Goal: Transaction & Acquisition: Purchase product/service

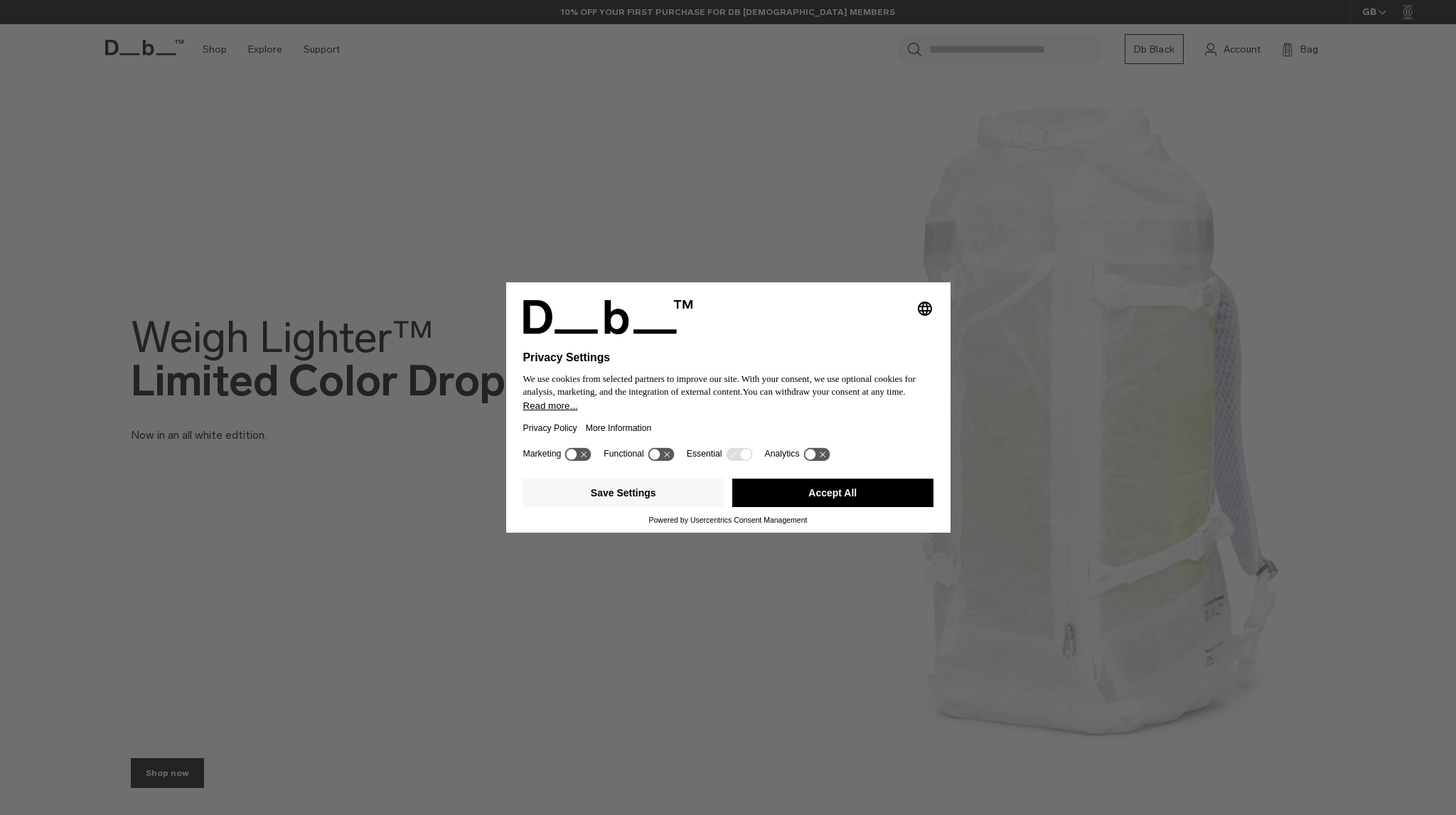
click at [658, 453] on icon at bounding box center [654, 455] width 11 height 11
click at [666, 456] on icon at bounding box center [667, 455] width 11 height 11
click at [657, 519] on link "Powered by Usercentrics Consent Management" at bounding box center [728, 520] width 158 height 9
click at [655, 498] on button "Save Settings" at bounding box center [624, 492] width 201 height 29
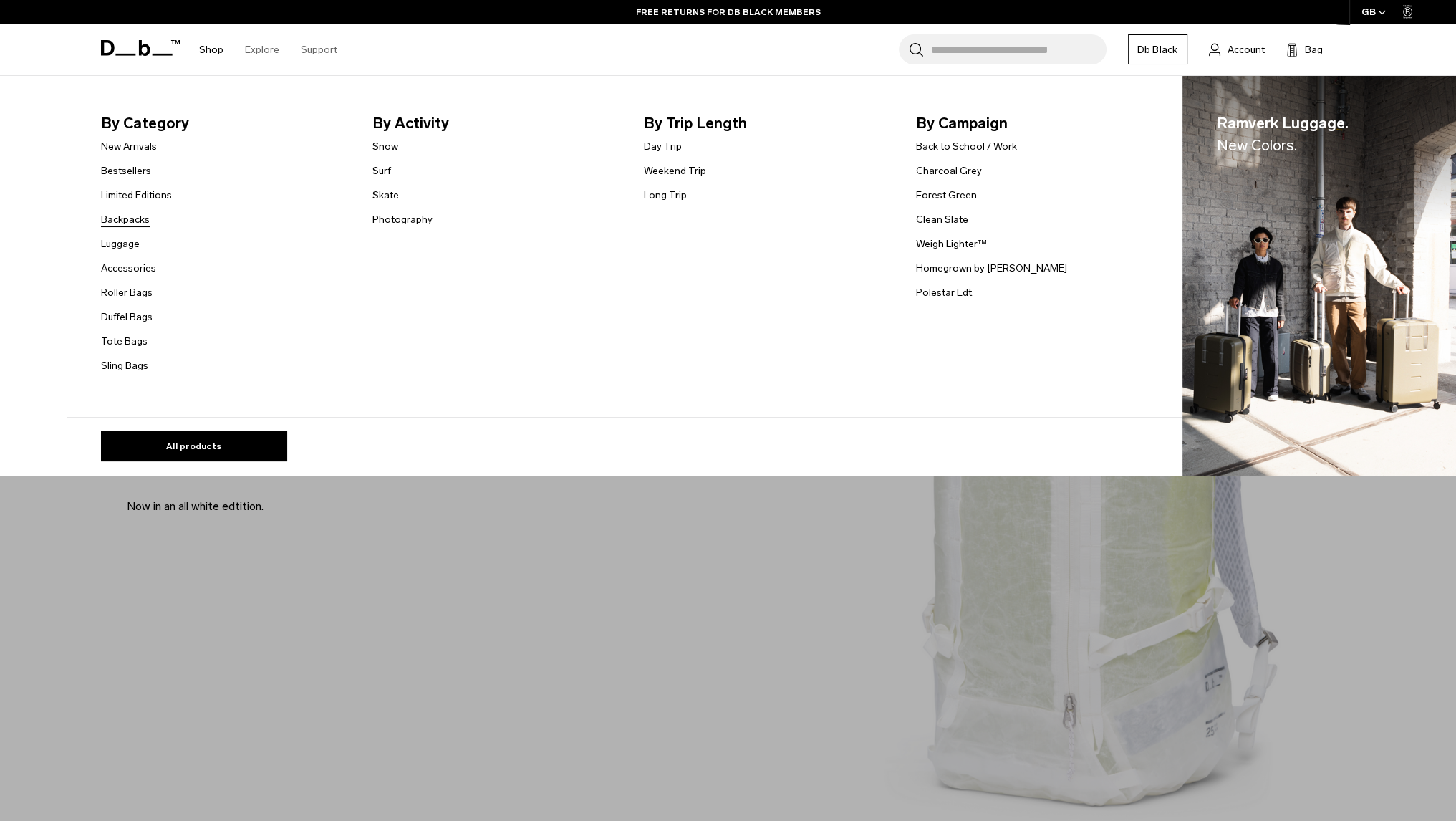
click at [131, 221] on link "Backpacks" at bounding box center [125, 219] width 49 height 15
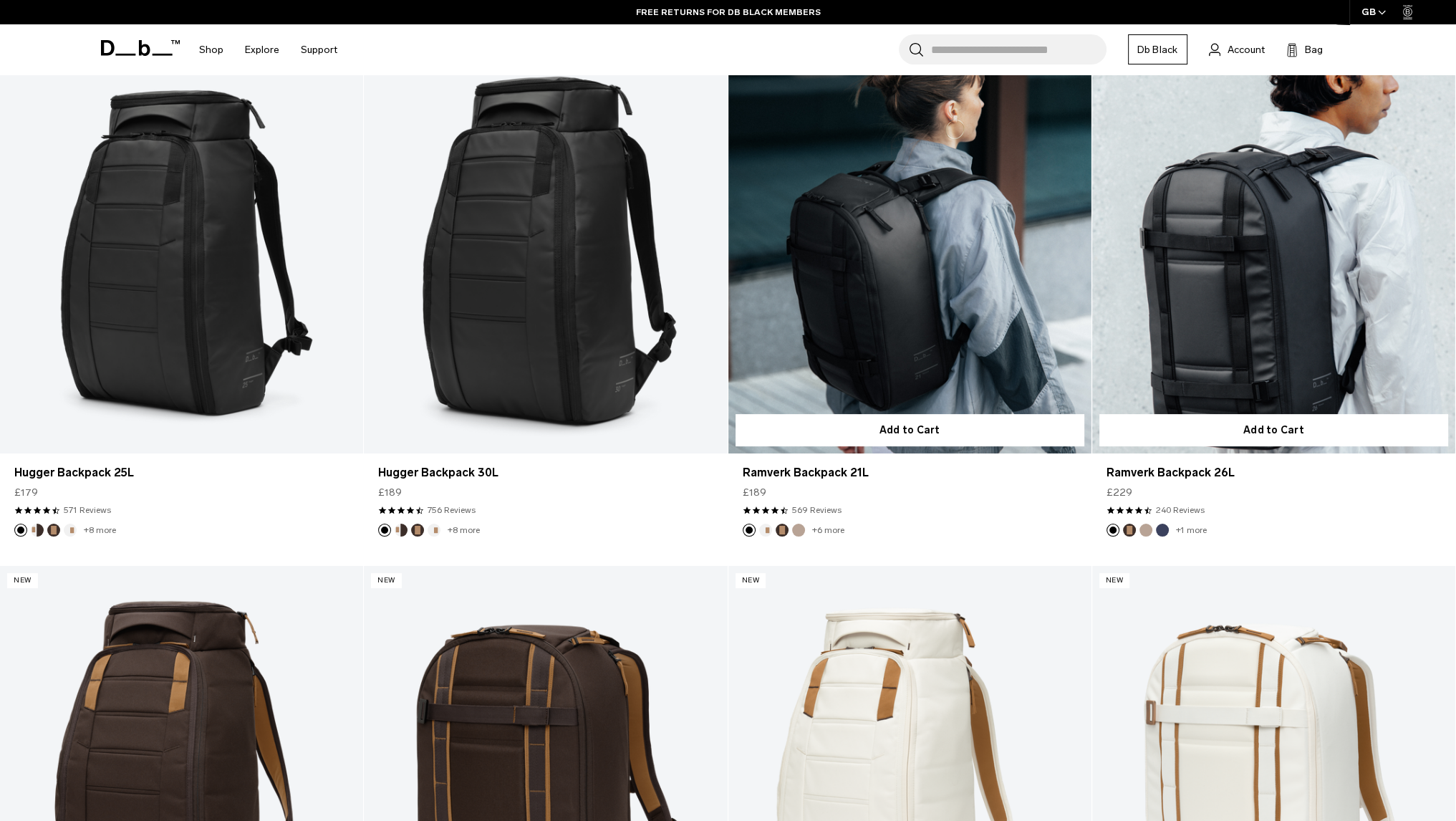
scroll to position [144, 0]
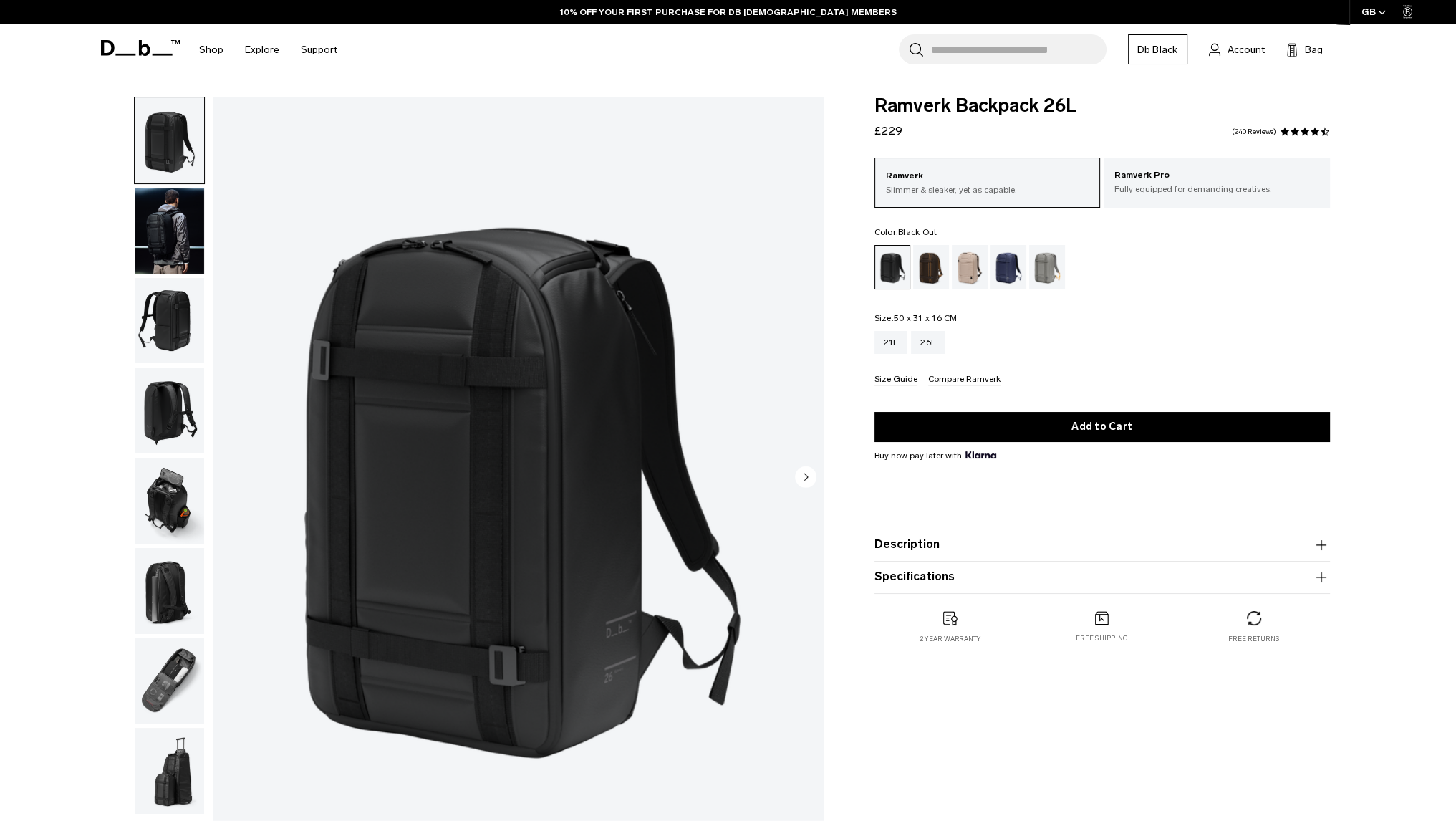
click at [171, 244] on img "button" at bounding box center [169, 230] width 69 height 86
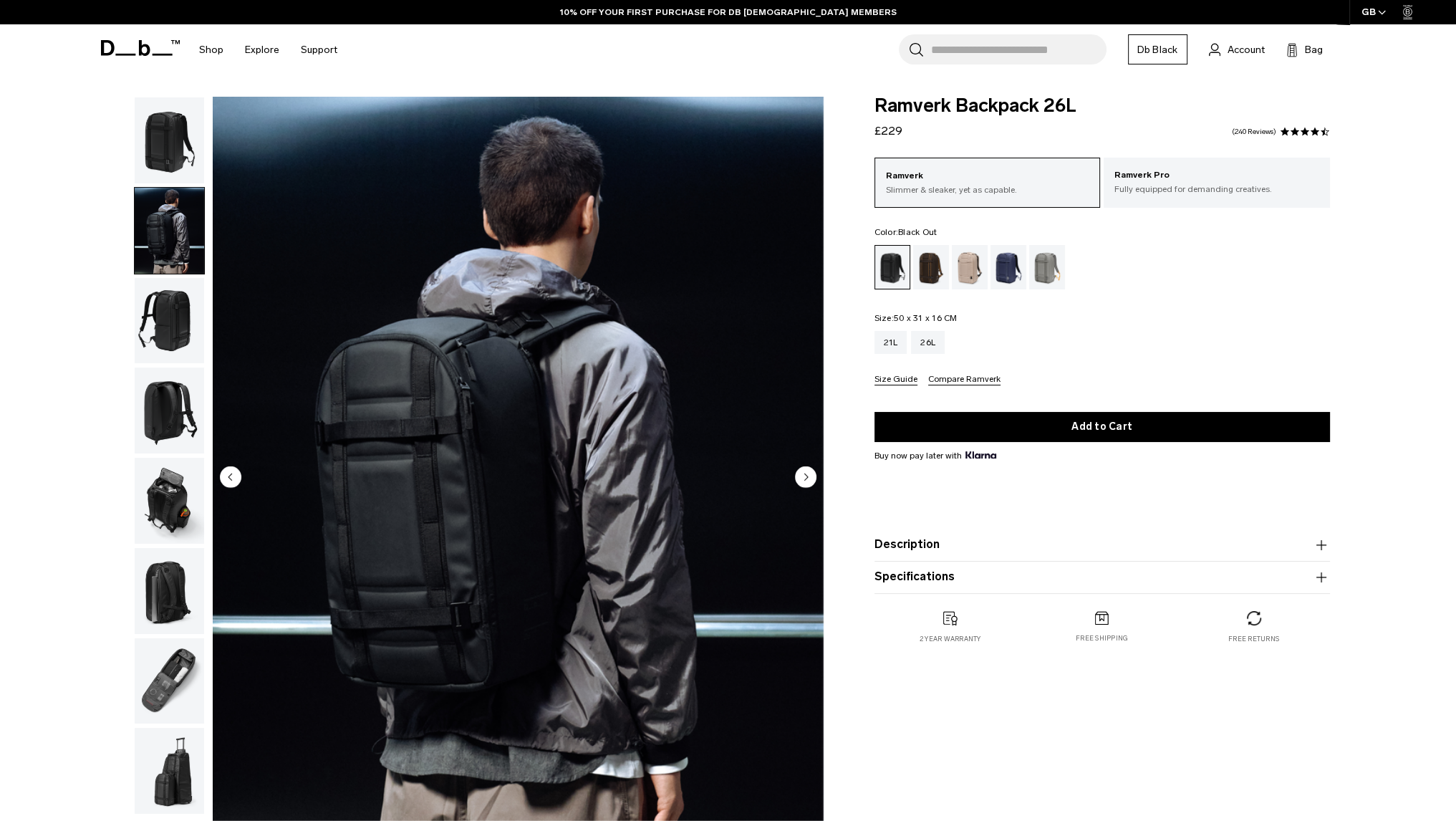
click at [171, 328] on img "button" at bounding box center [169, 320] width 69 height 86
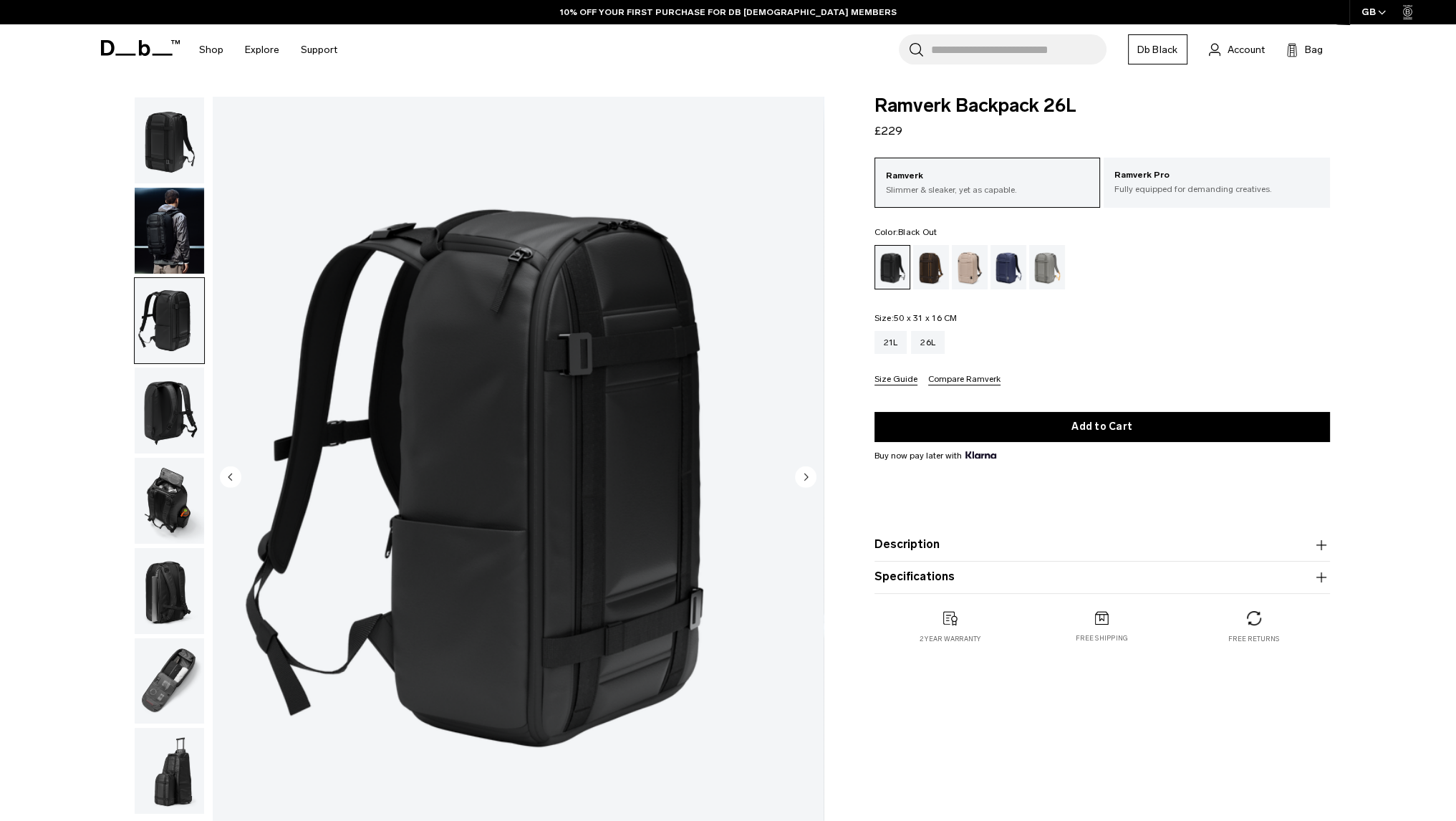
click at [169, 412] on img "button" at bounding box center [169, 410] width 69 height 86
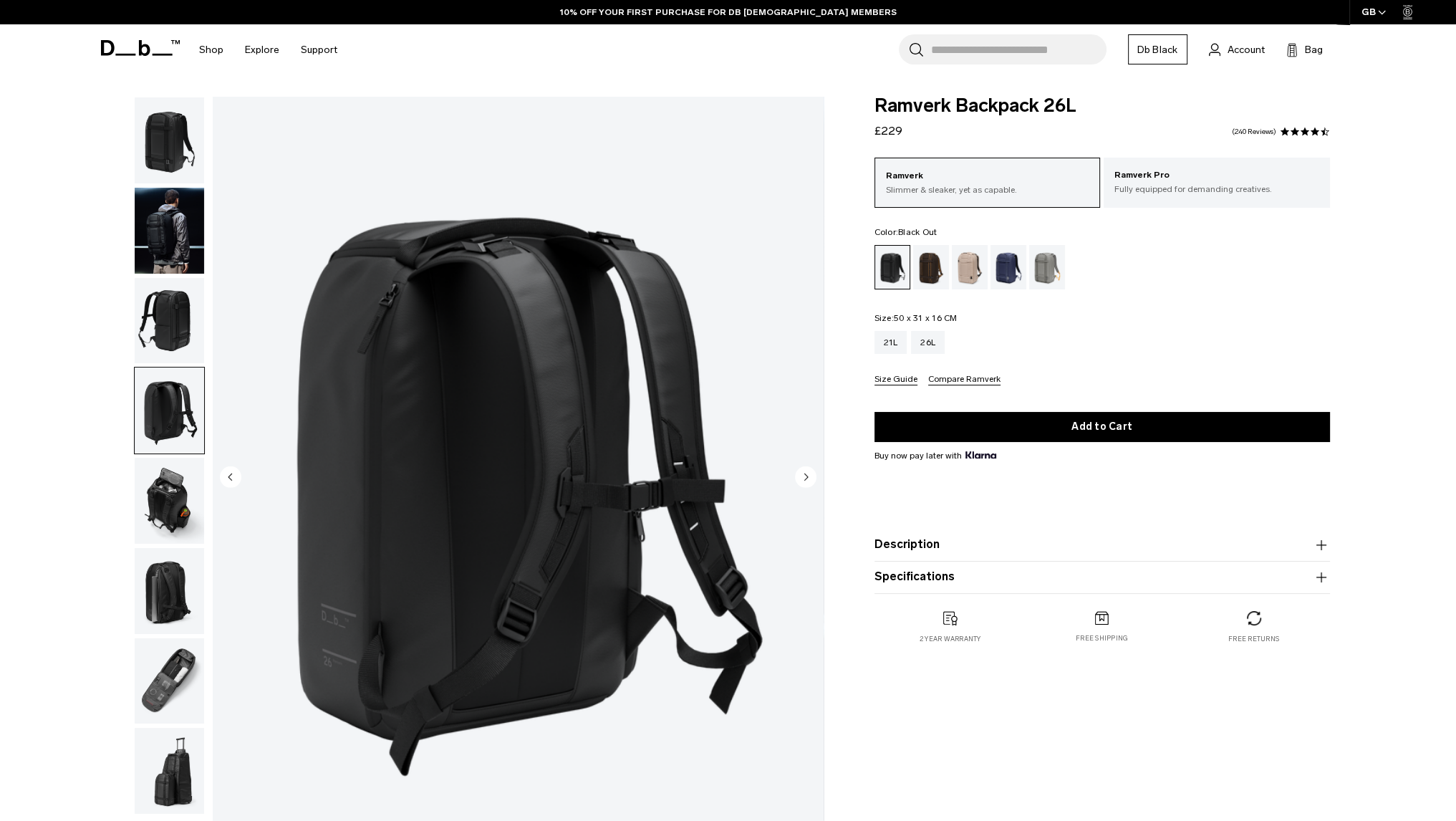
click at [179, 509] on img "button" at bounding box center [169, 501] width 69 height 86
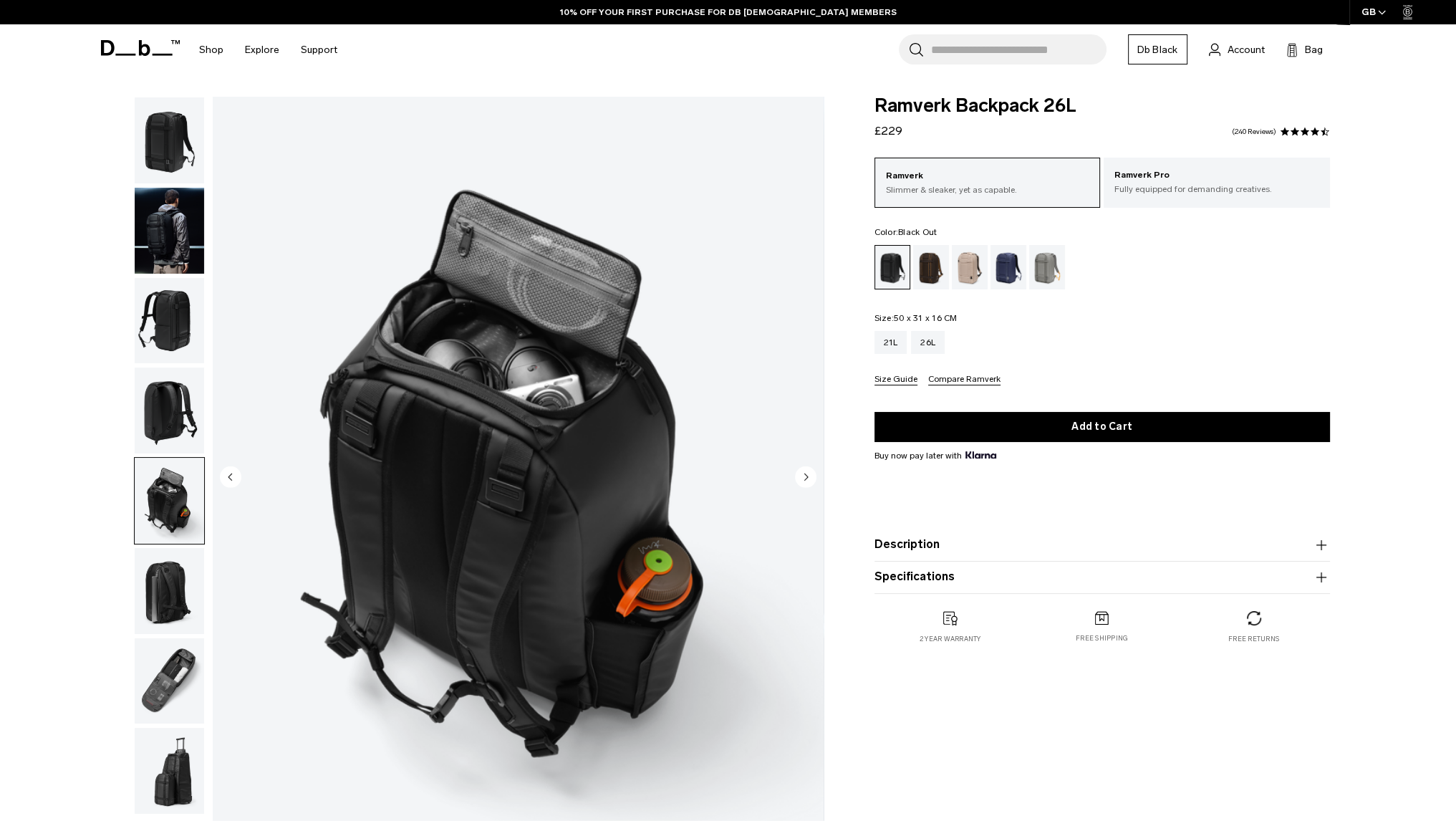
click at [175, 362] on img "button" at bounding box center [169, 320] width 69 height 86
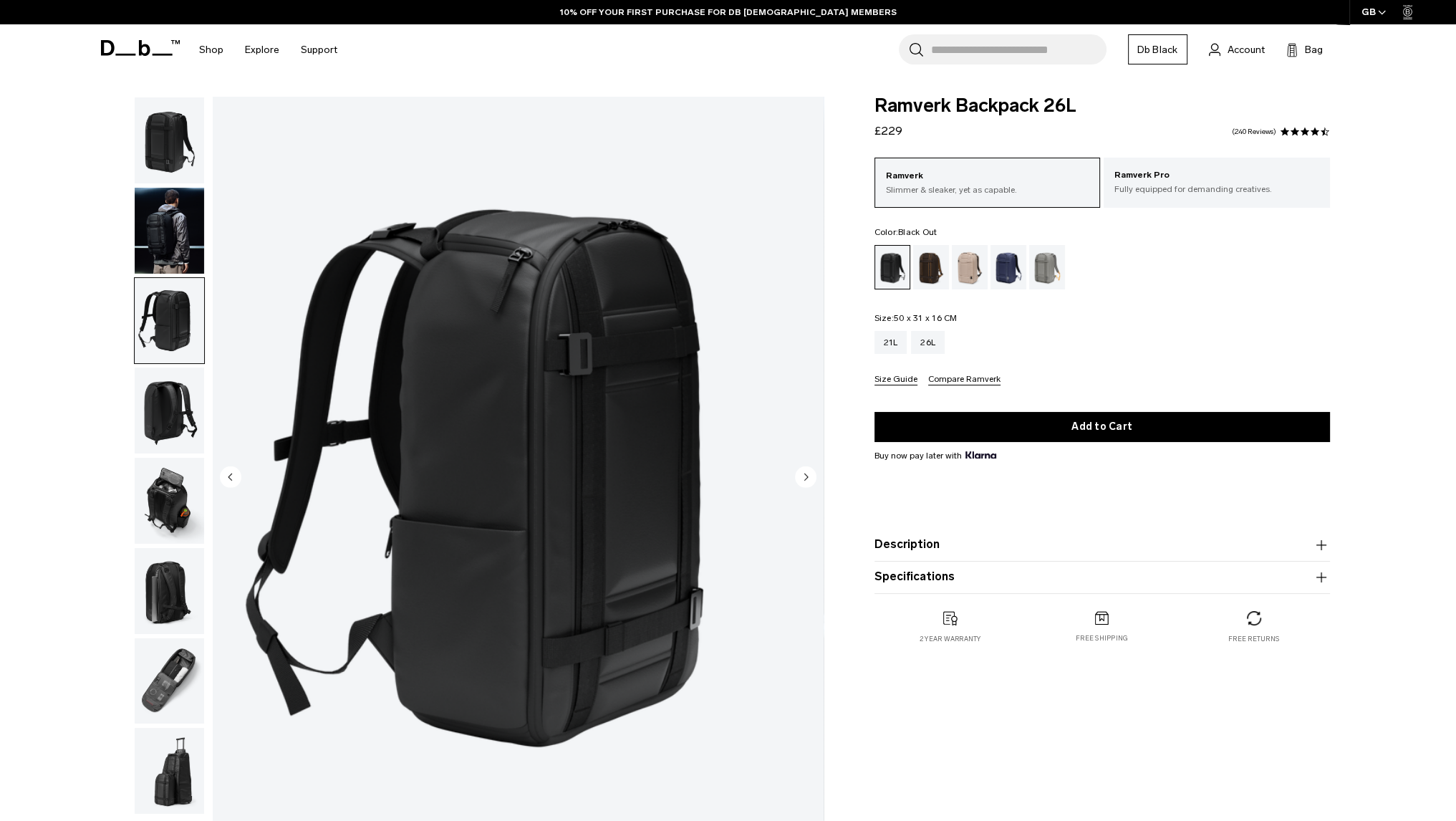
click at [171, 404] on img "button" at bounding box center [169, 410] width 69 height 86
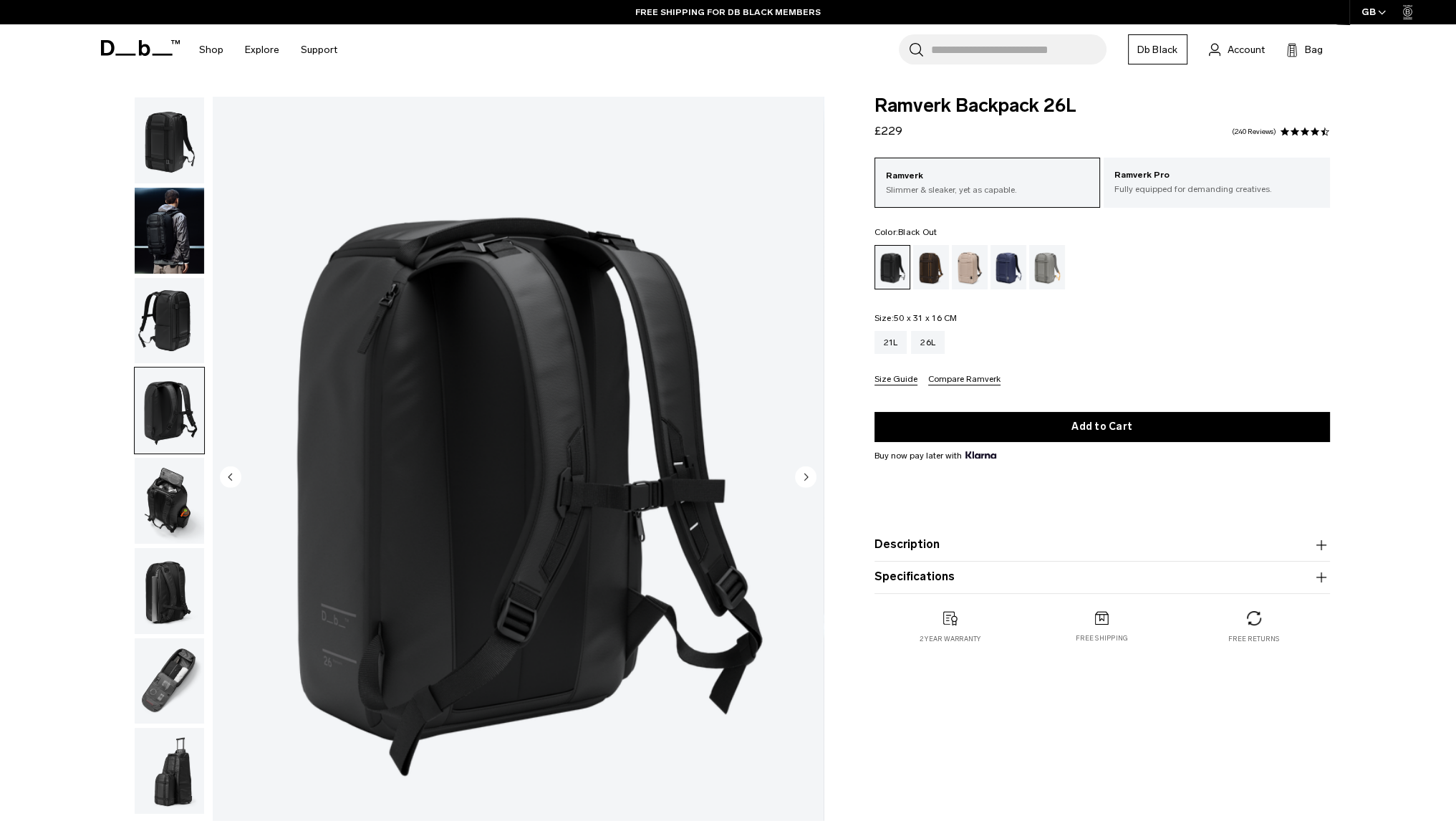
click at [176, 313] on img "button" at bounding box center [169, 320] width 69 height 86
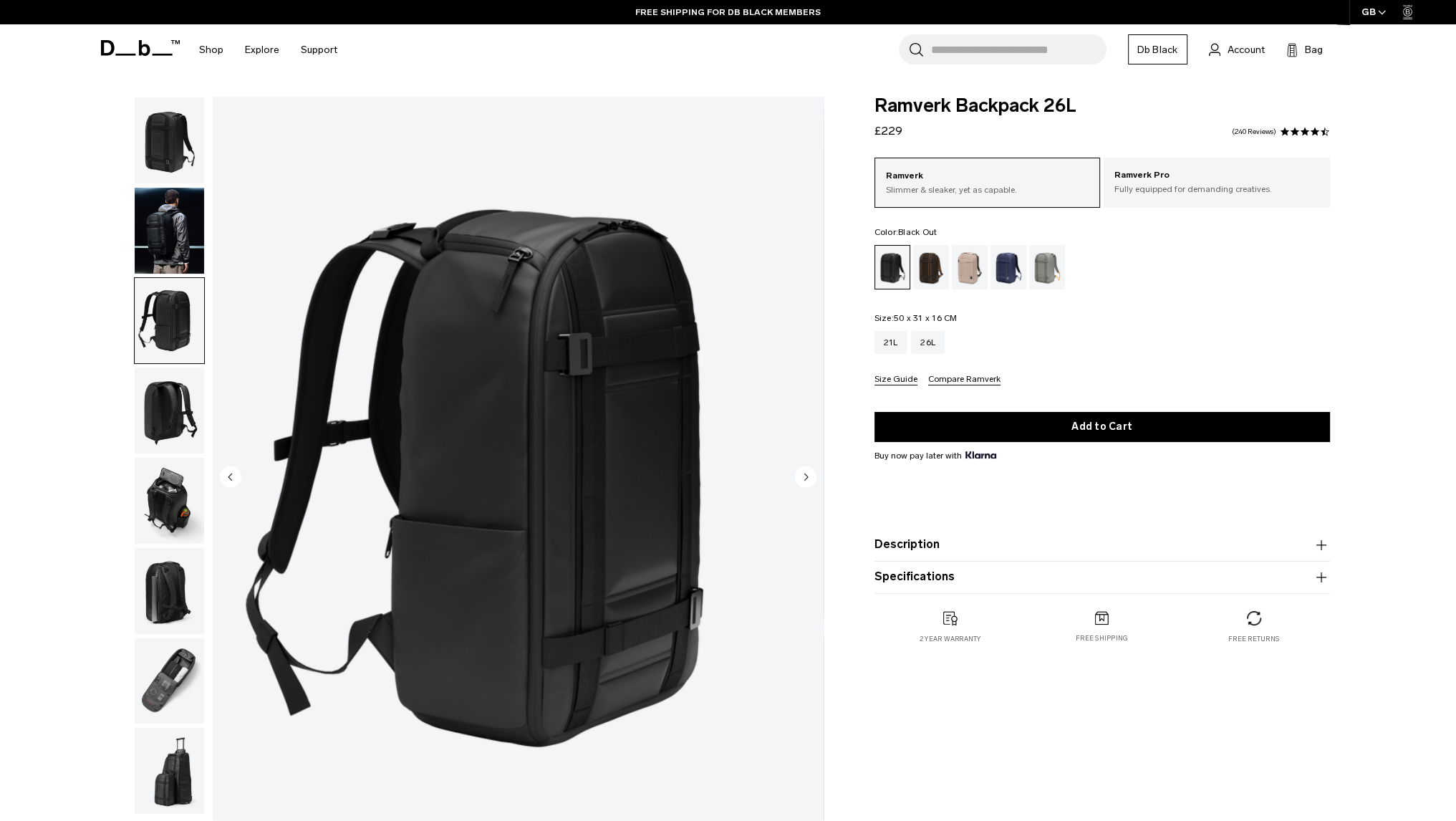
click at [171, 624] on img "button" at bounding box center [169, 591] width 69 height 86
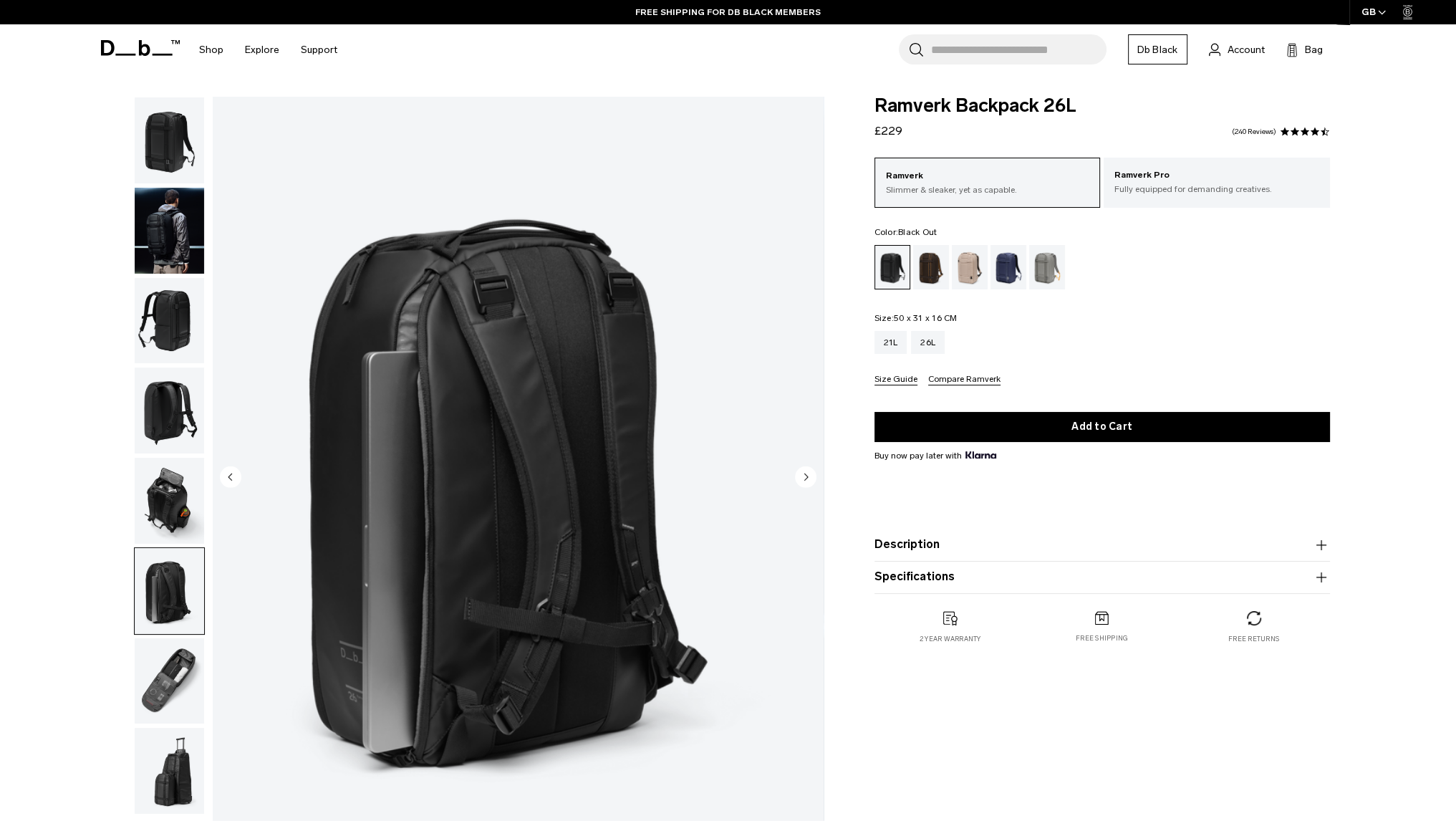
click at [171, 665] on img "button" at bounding box center [169, 681] width 69 height 86
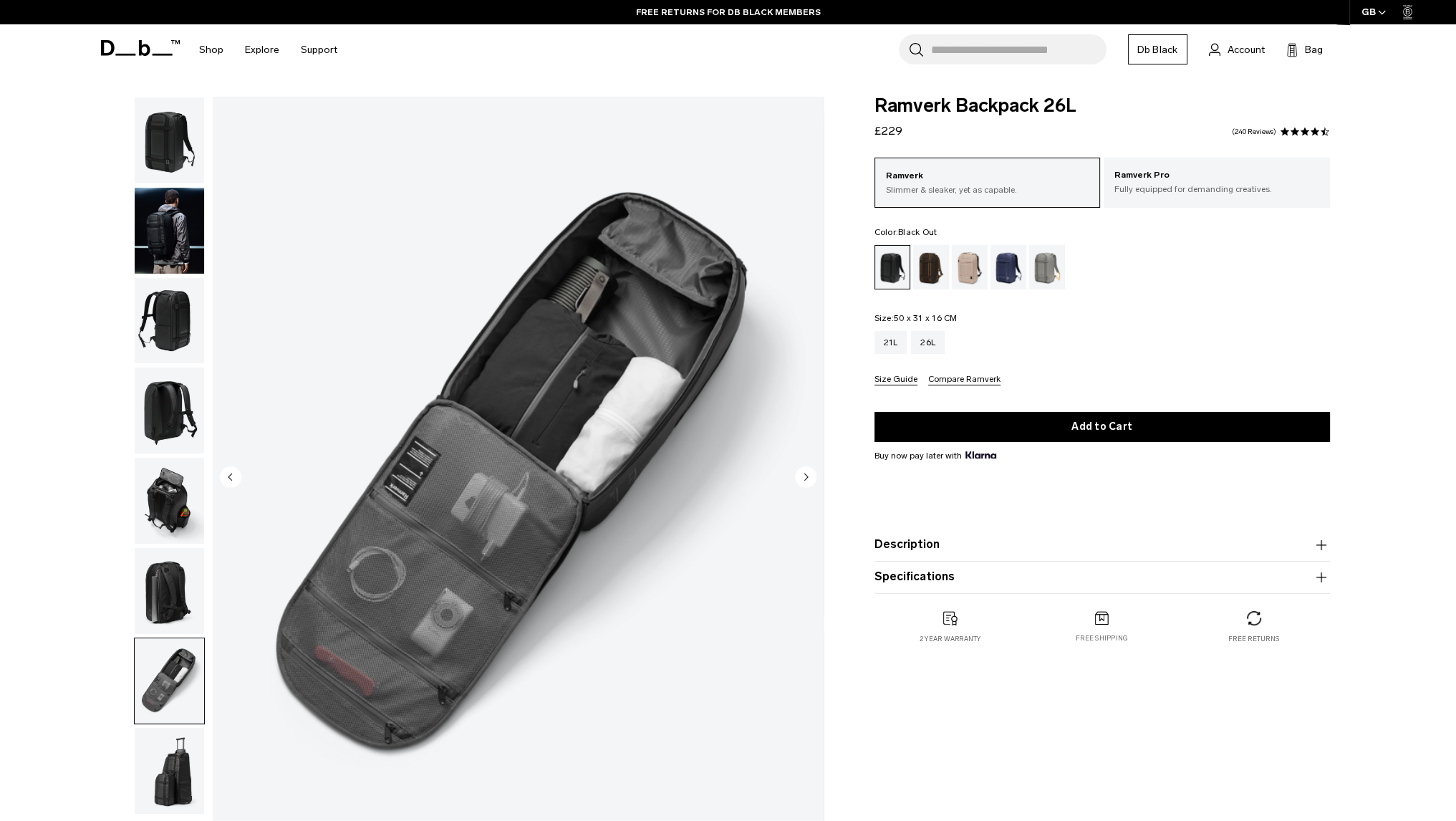
click at [164, 776] on img "button" at bounding box center [169, 770] width 69 height 86
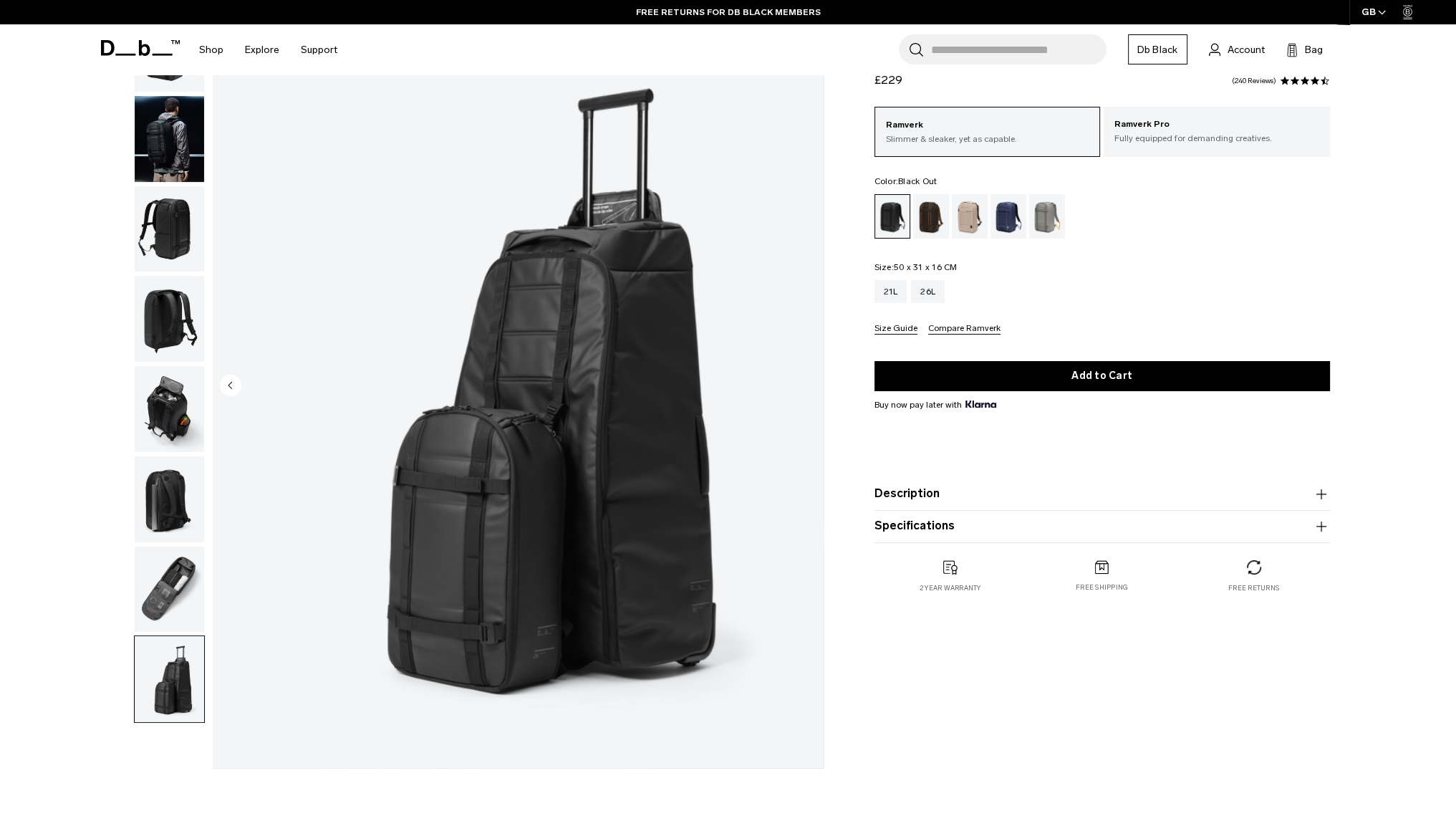
scroll to position [144, 0]
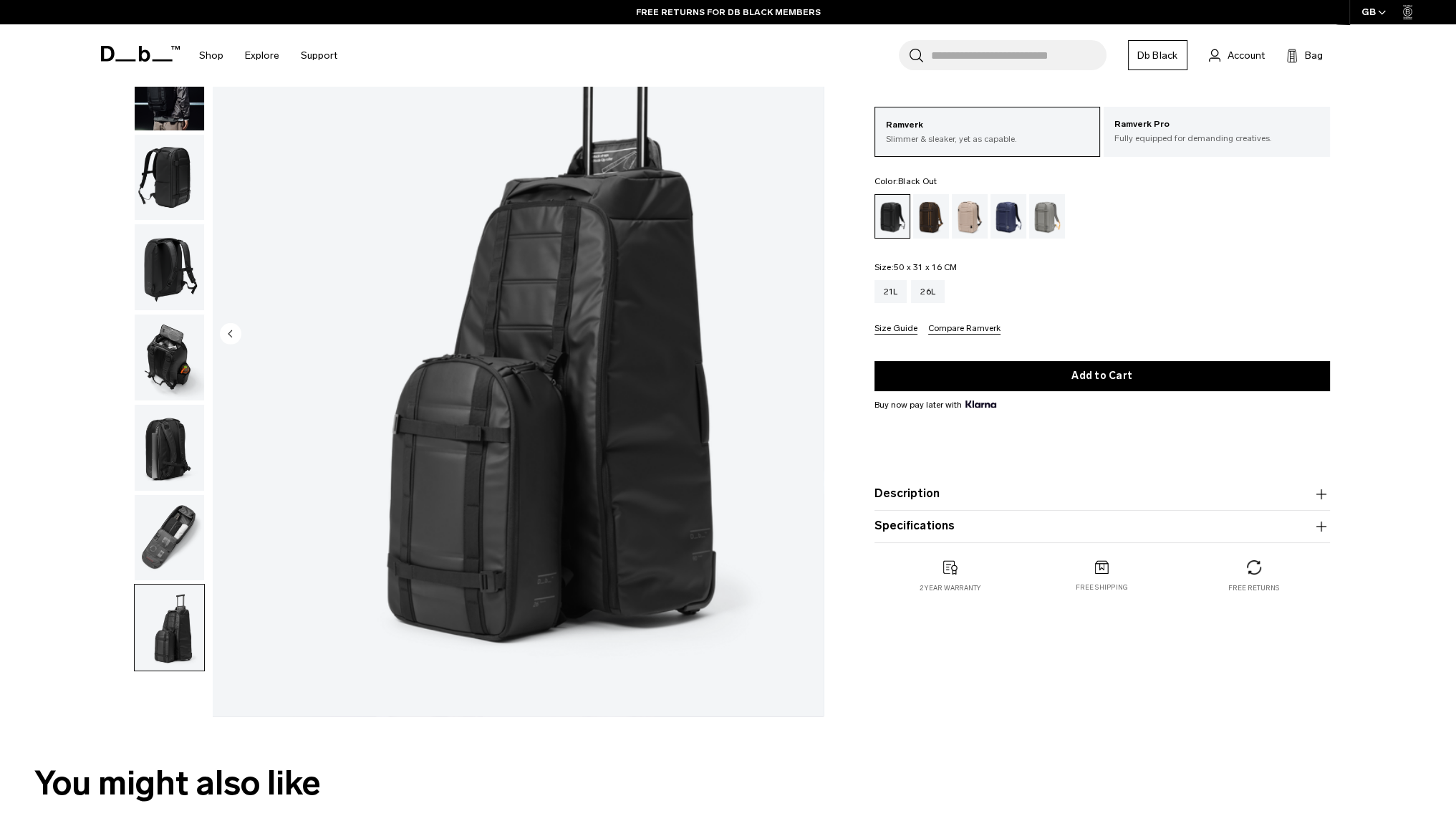
click at [184, 498] on img "button" at bounding box center [169, 537] width 69 height 86
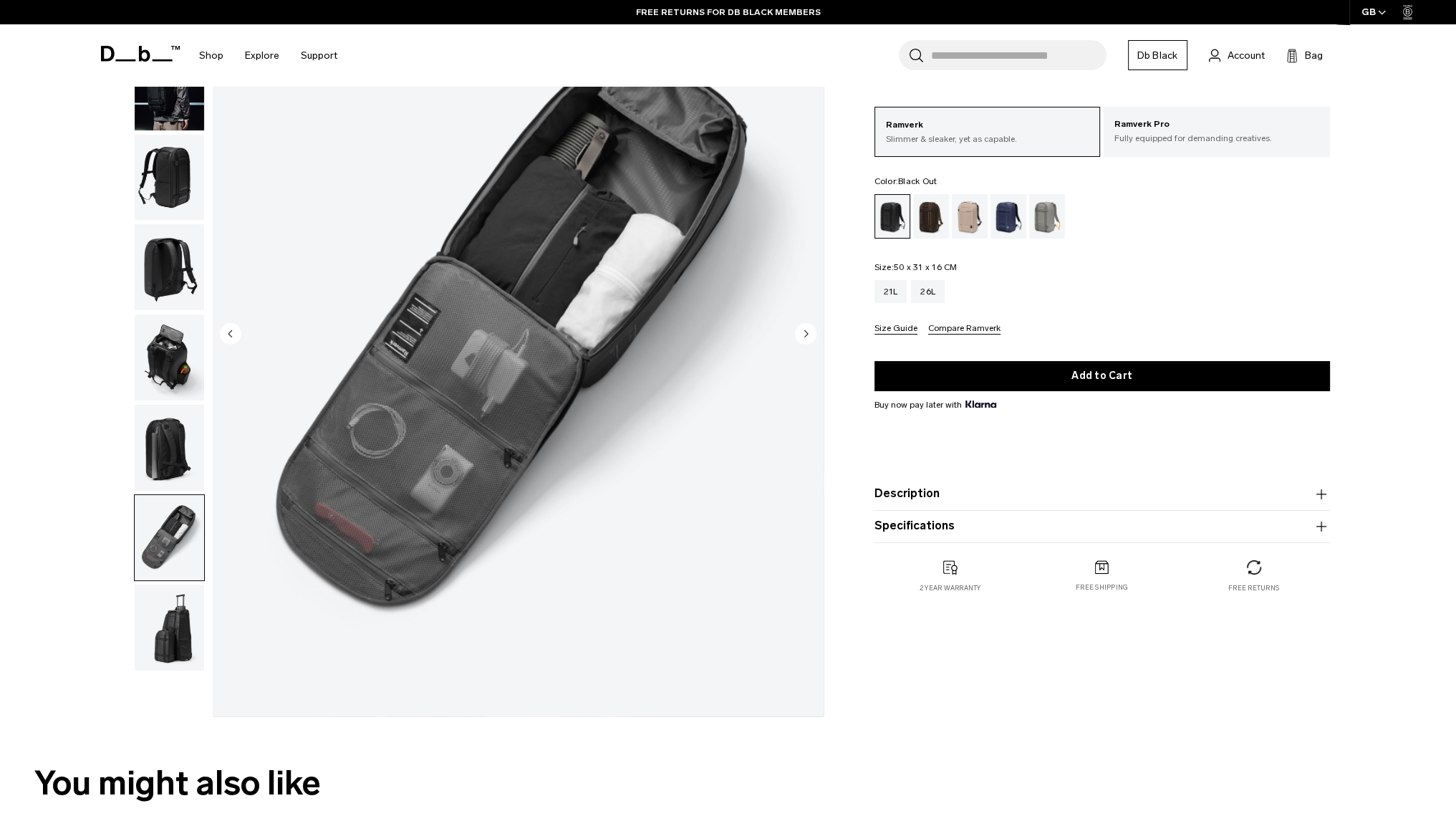
click at [177, 453] on img "button" at bounding box center [169, 447] width 69 height 86
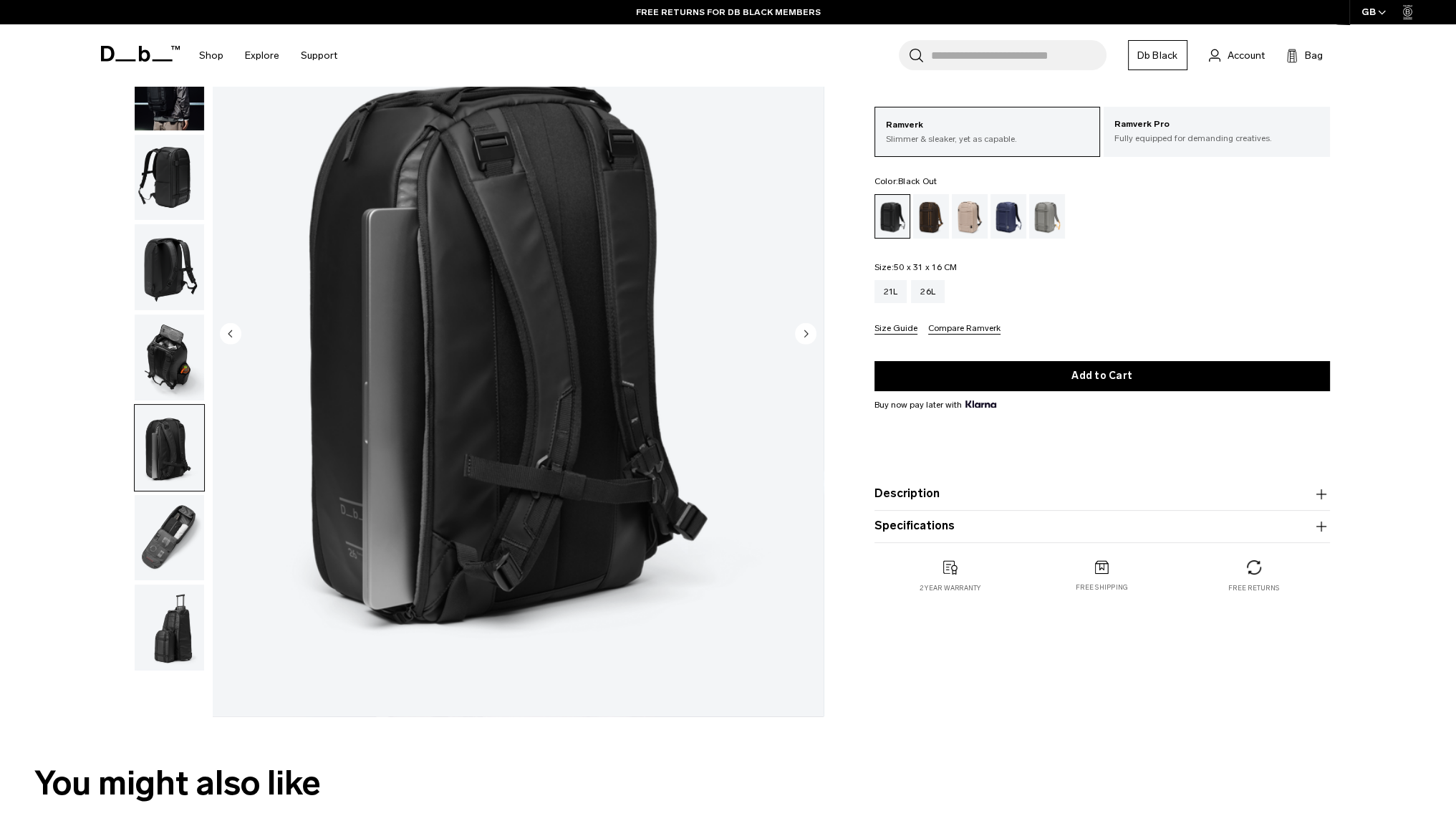
click at [171, 371] on img "button" at bounding box center [169, 357] width 69 height 86
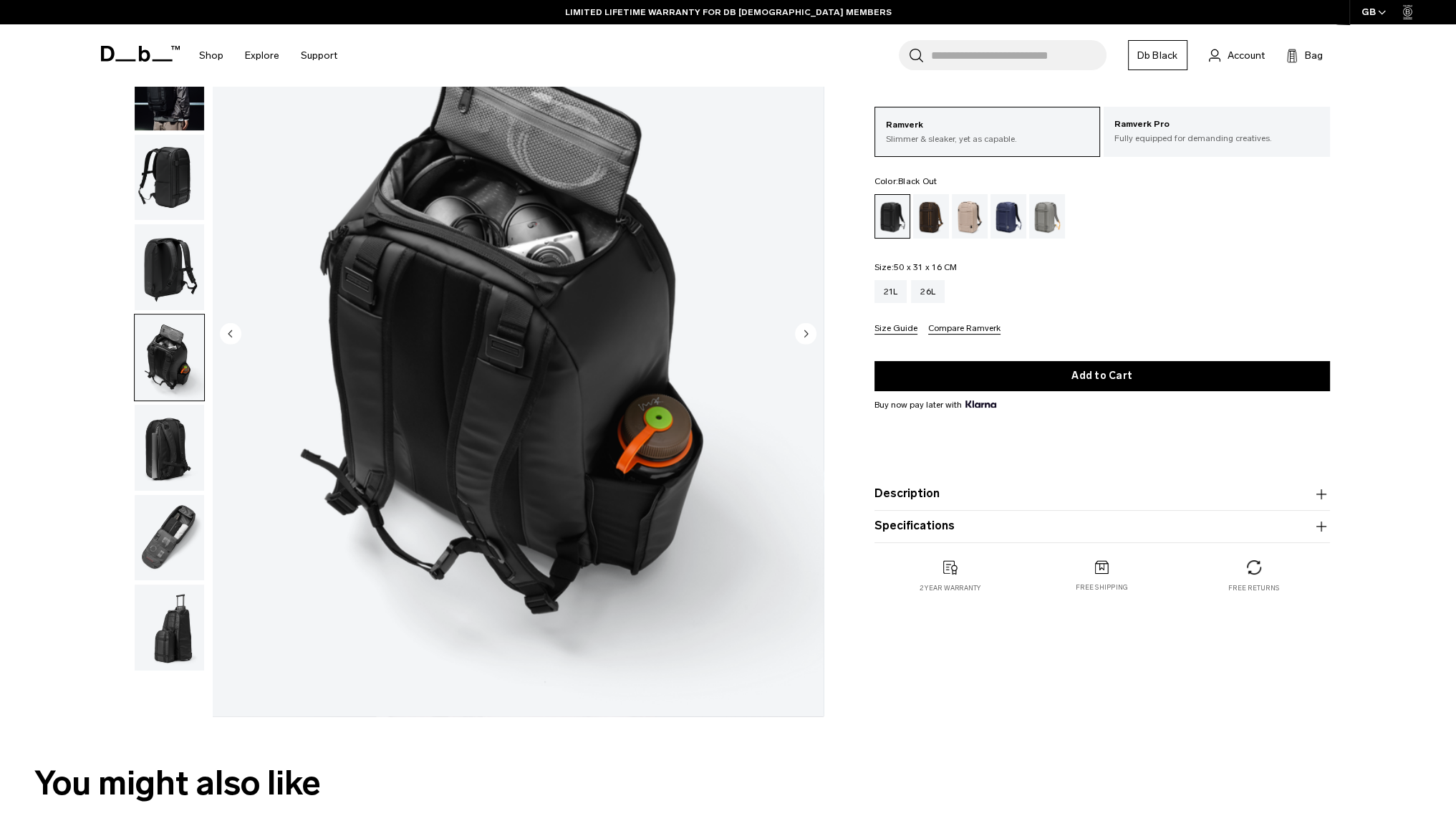
click at [162, 263] on img "button" at bounding box center [169, 267] width 69 height 86
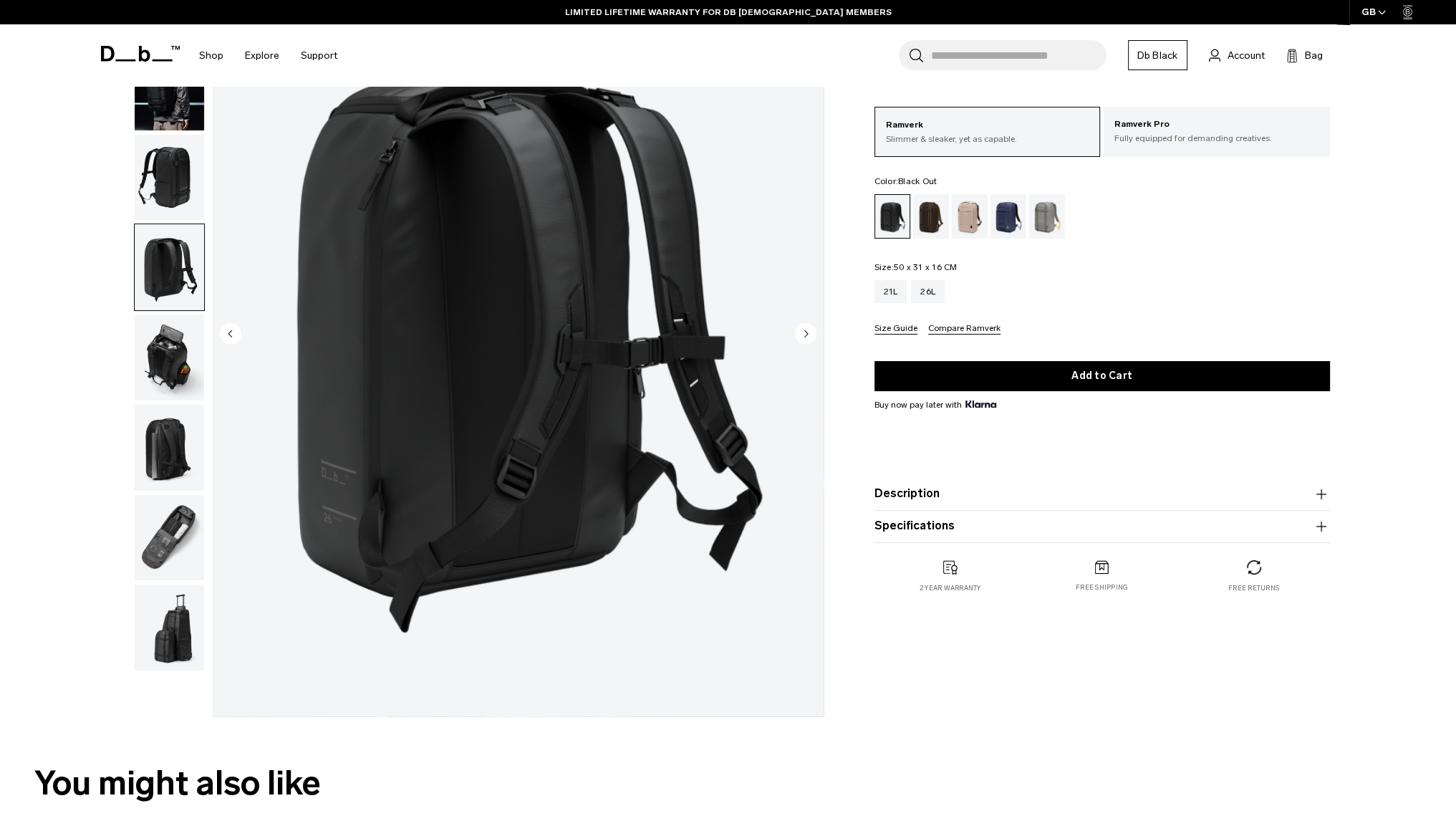
click at [162, 213] on img "button" at bounding box center [169, 177] width 69 height 86
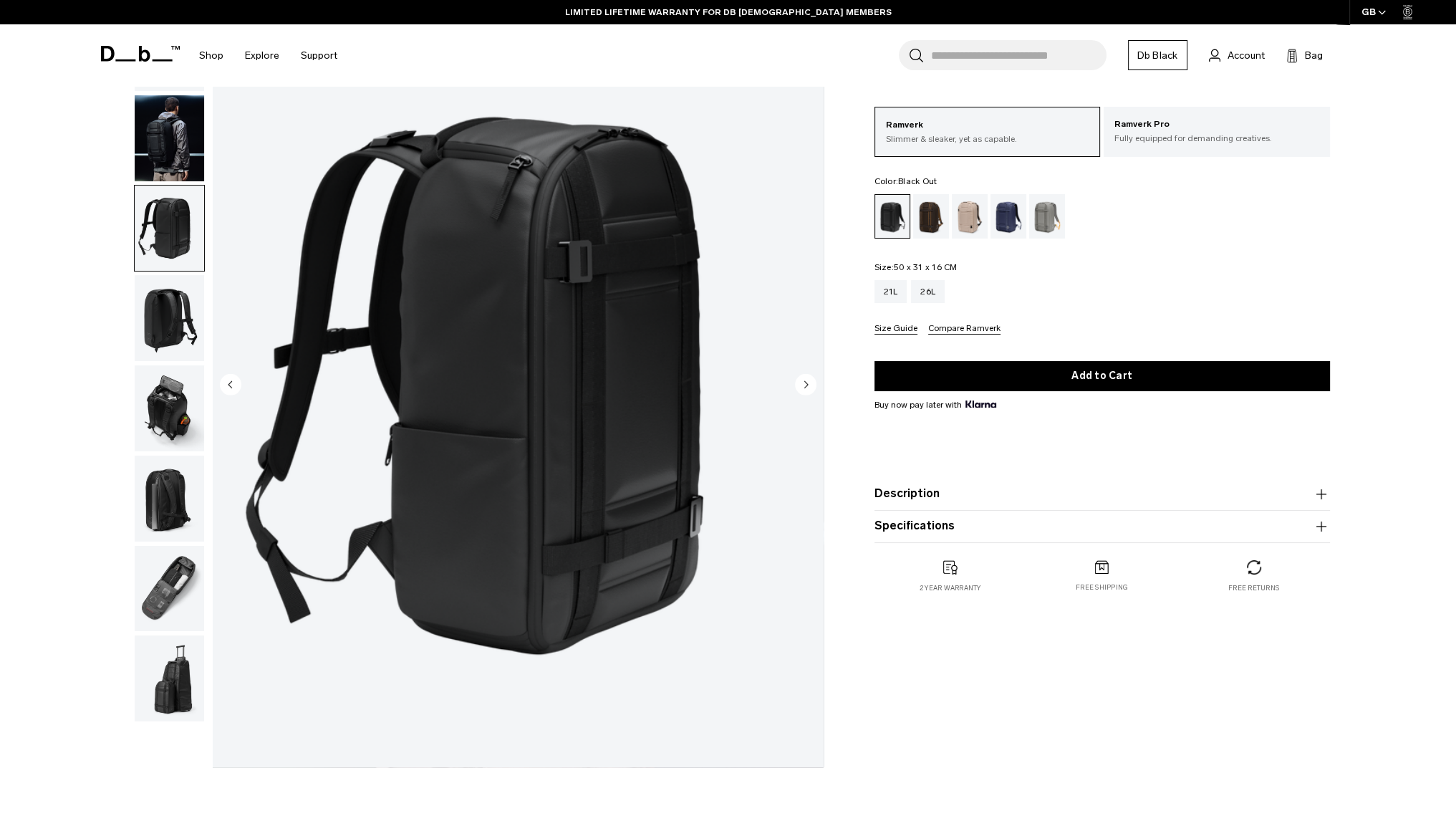
scroll to position [0, 0]
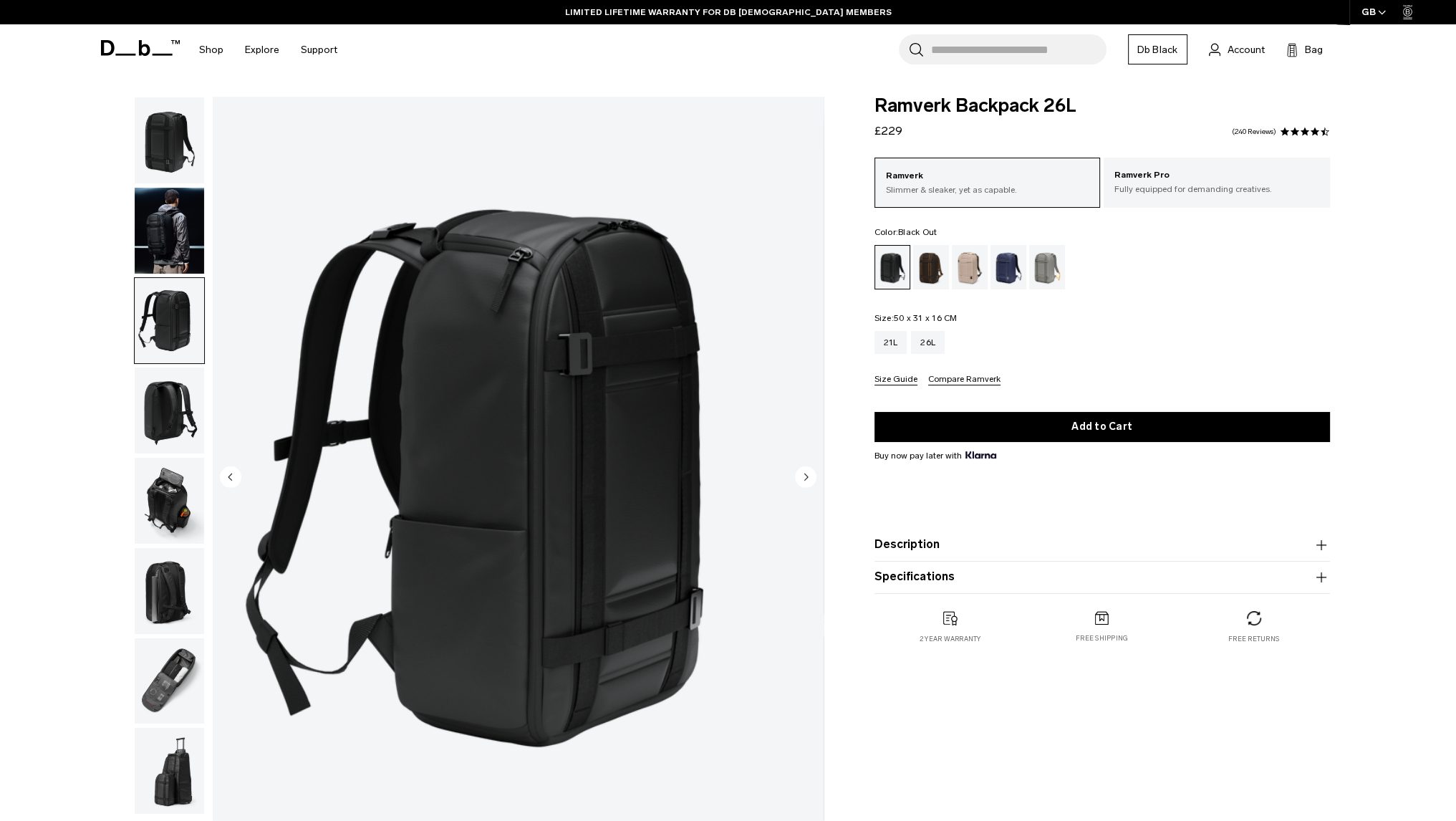
click at [170, 252] on img "button" at bounding box center [169, 230] width 69 height 86
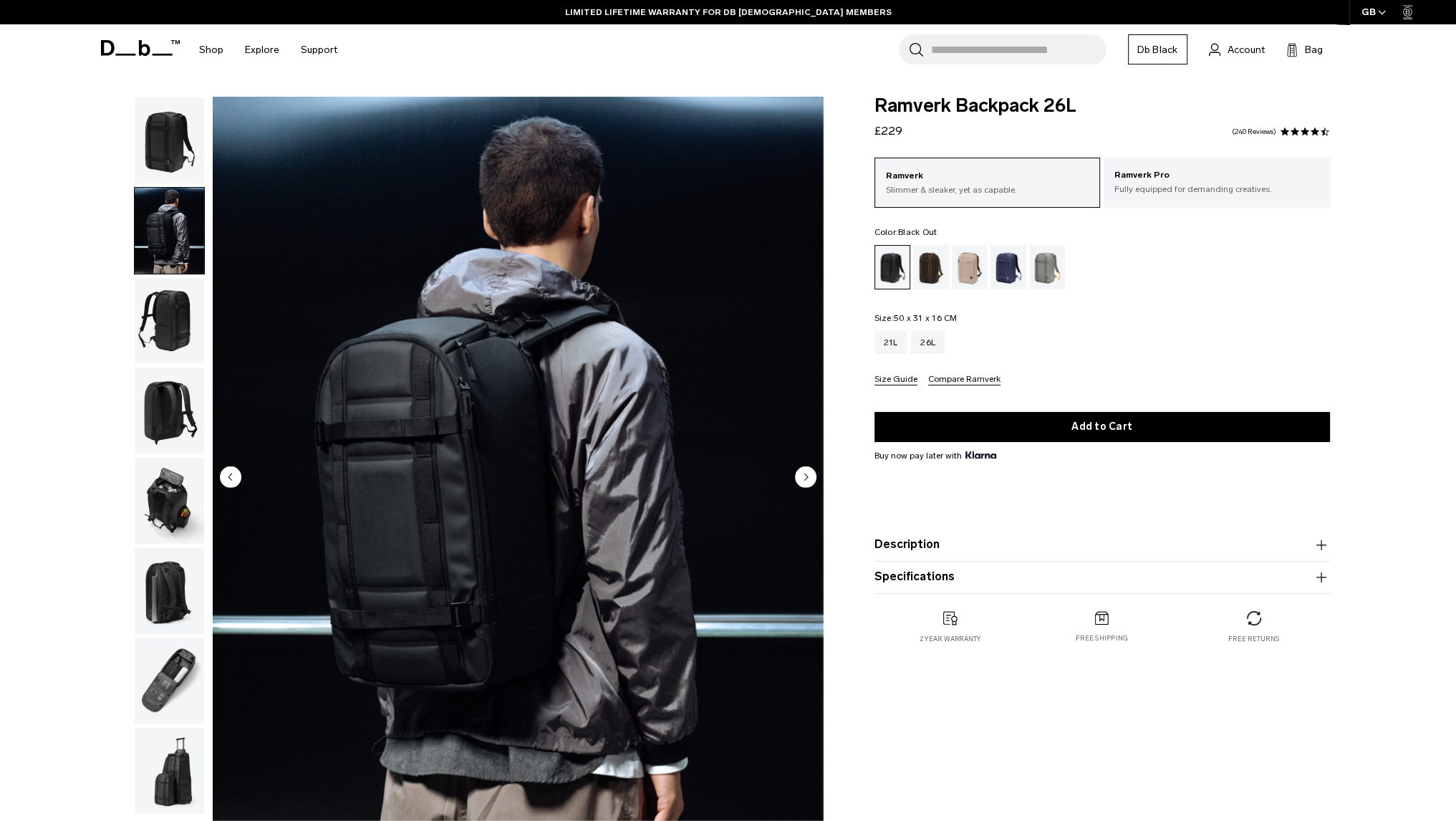
click at [167, 156] on img "button" at bounding box center [169, 140] width 69 height 86
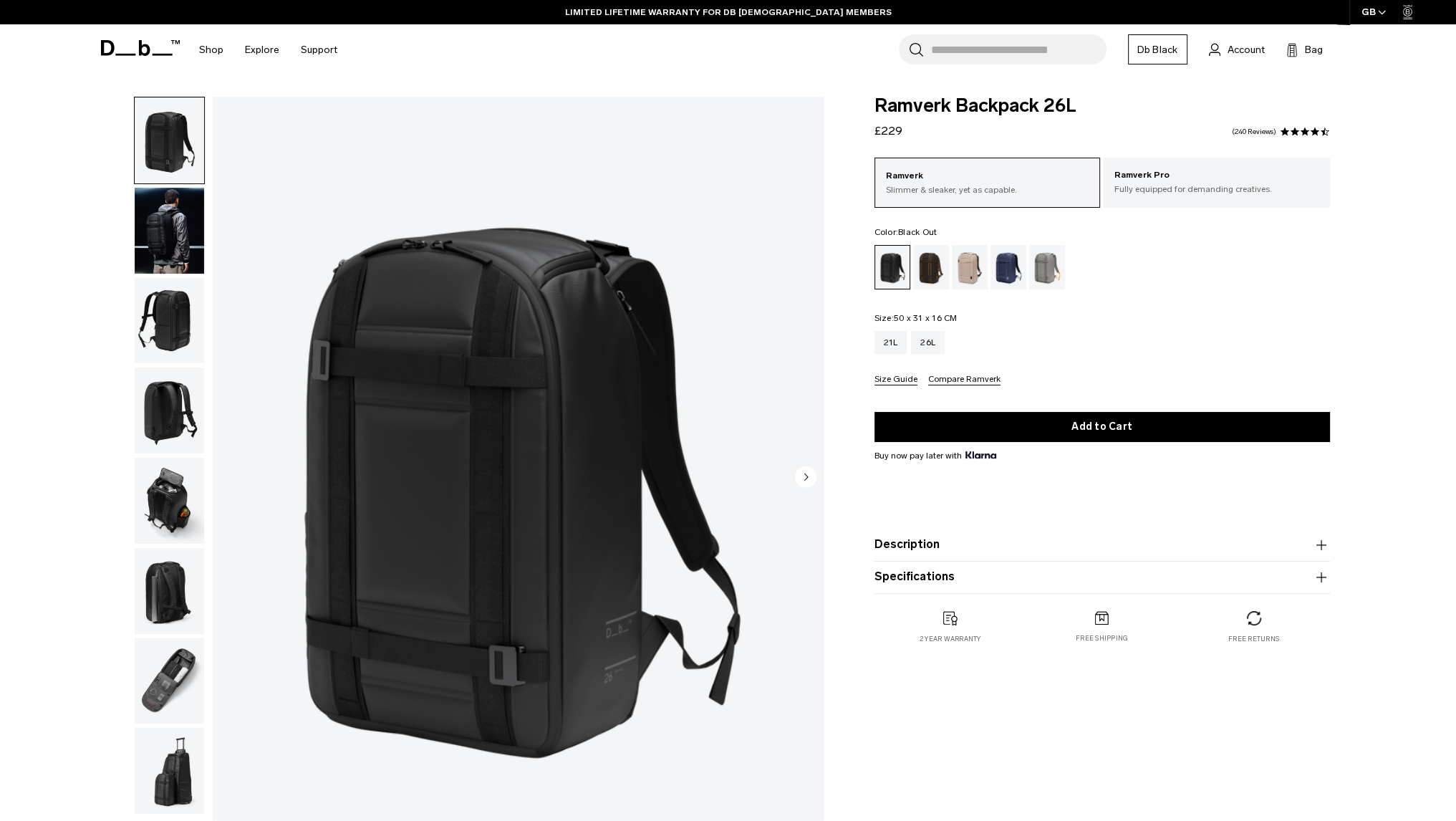
click at [164, 227] on img "button" at bounding box center [169, 230] width 69 height 86
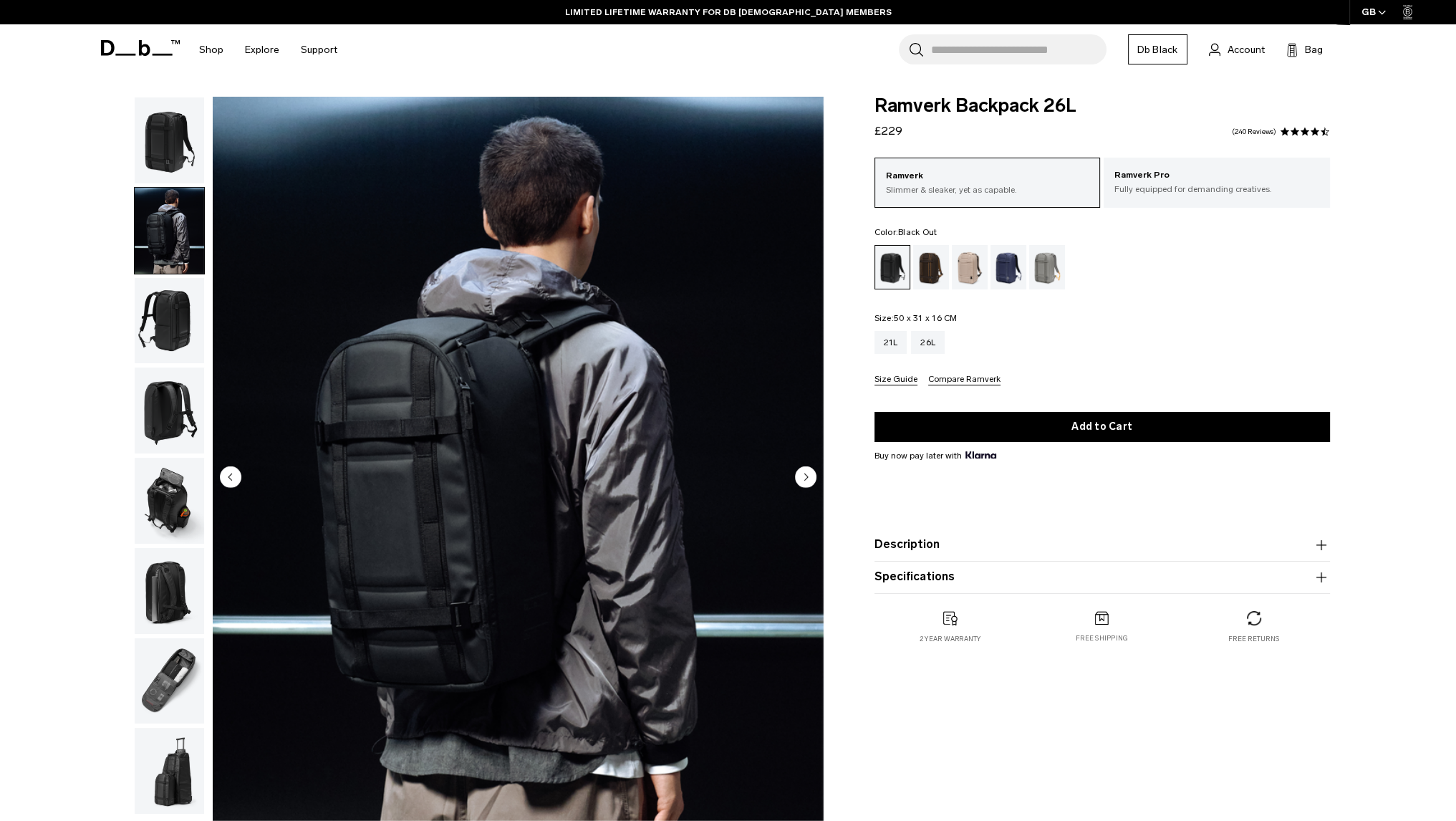
click at [158, 279] on img "button" at bounding box center [169, 320] width 69 height 86
